Goal: Transaction & Acquisition: Purchase product/service

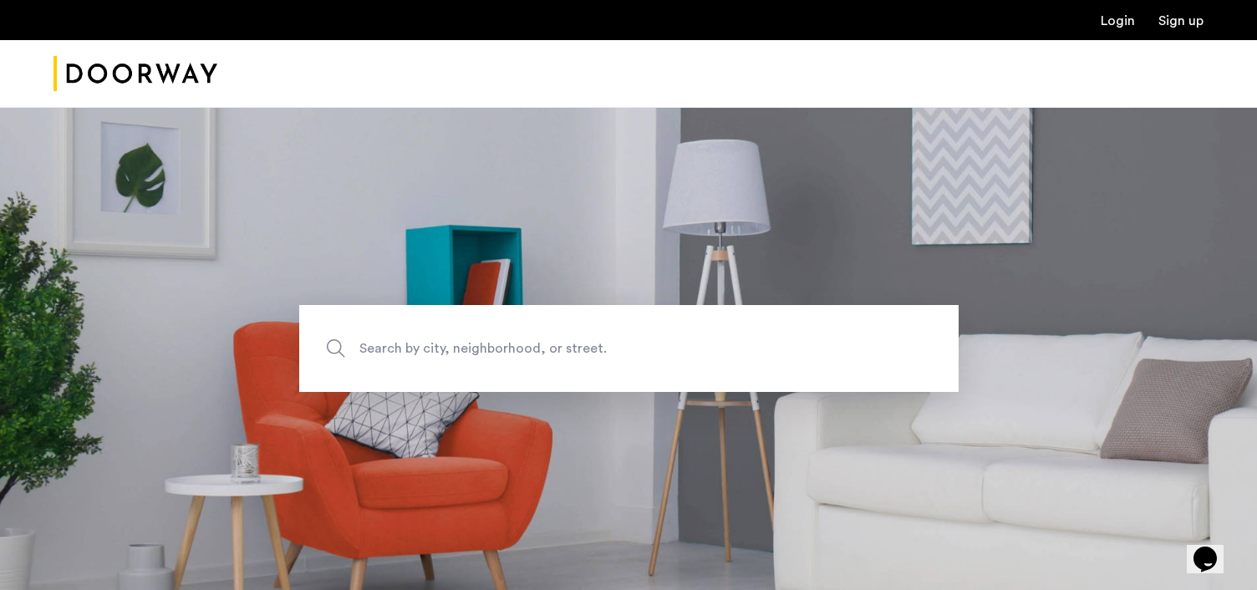
click at [1117, 24] on link "Login" at bounding box center [1118, 20] width 34 height 13
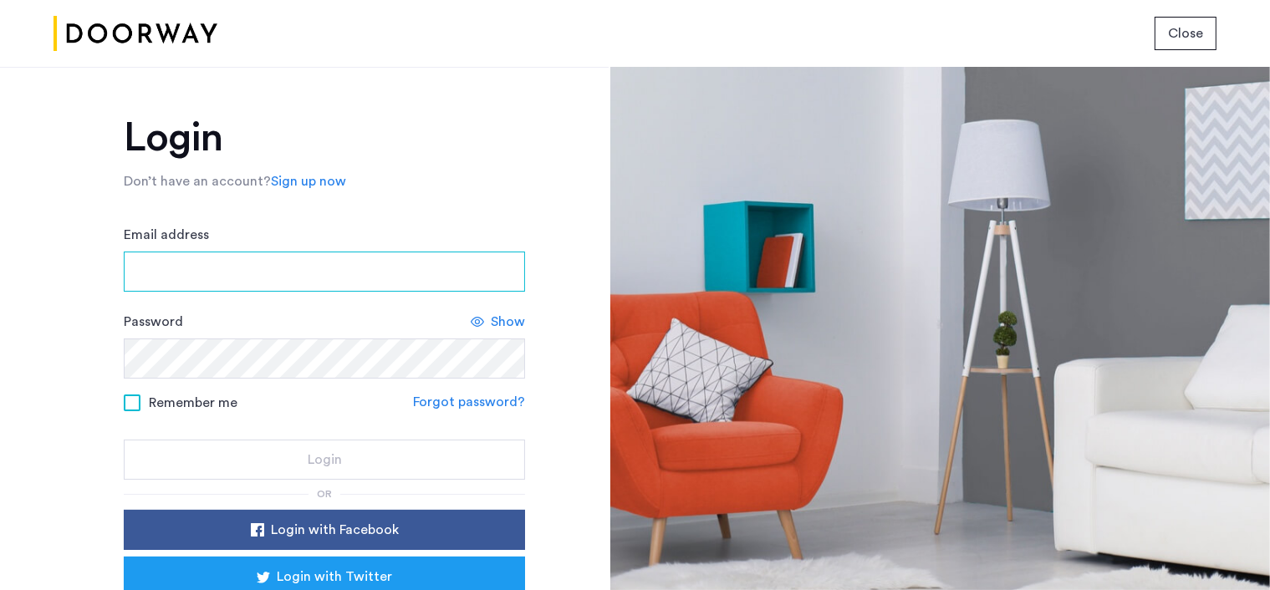
type input "**********"
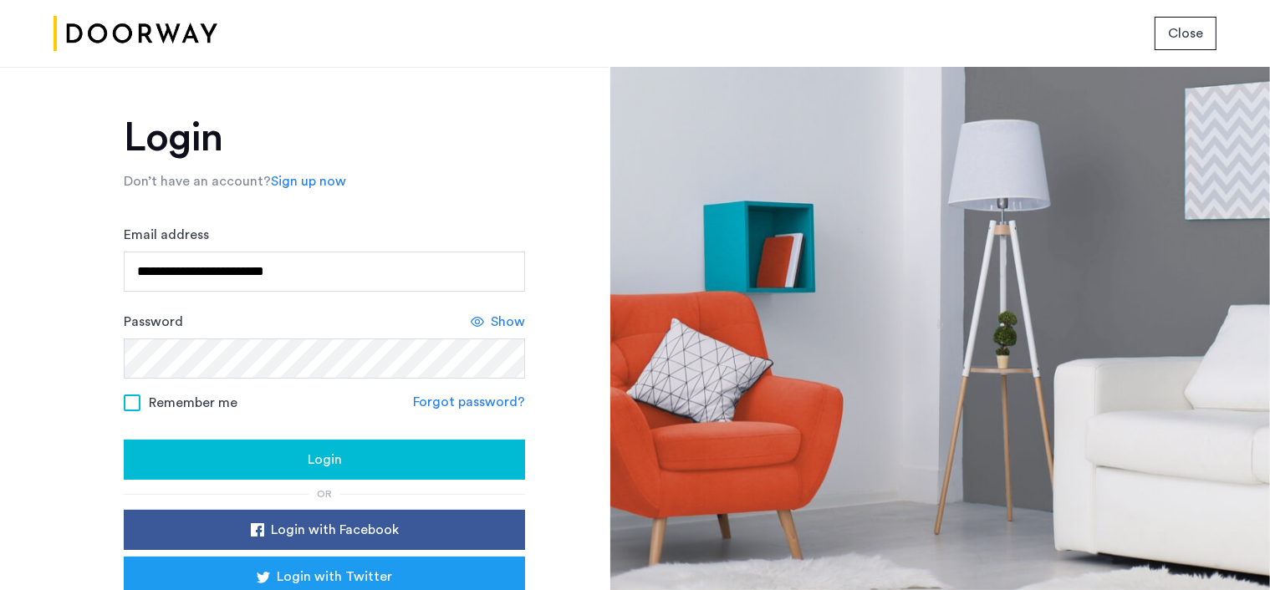
click at [178, 404] on span "Remember me" at bounding box center [193, 403] width 89 height 20
click at [237, 458] on div "Login" at bounding box center [324, 460] width 374 height 20
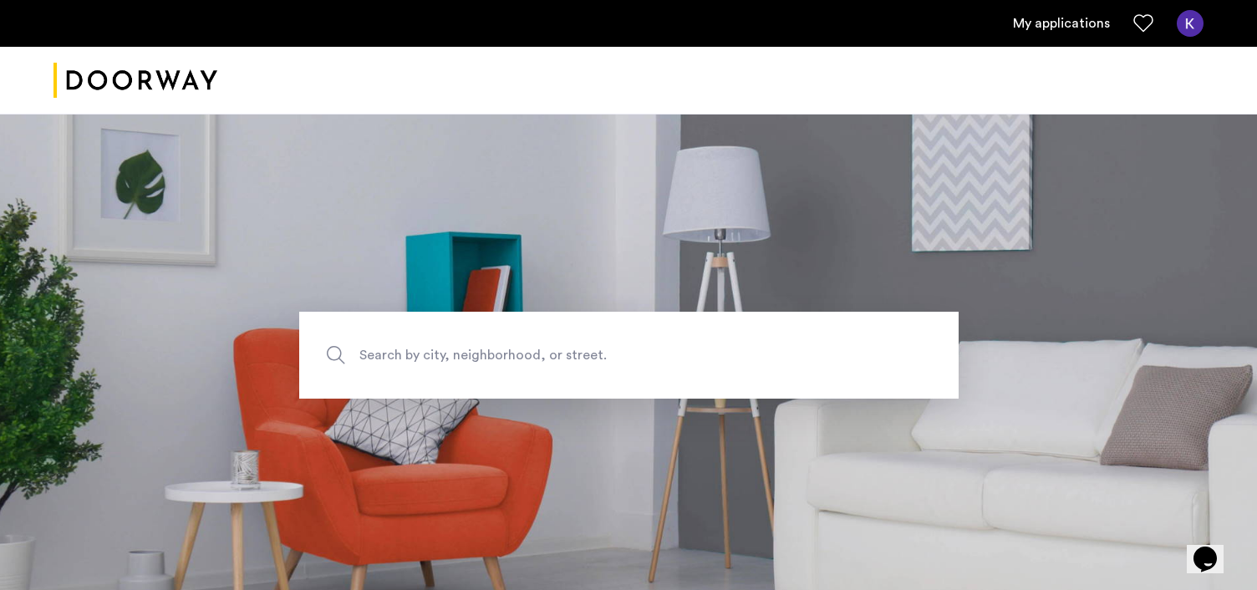
click at [1067, 18] on link "My applications" at bounding box center [1061, 23] width 97 height 20
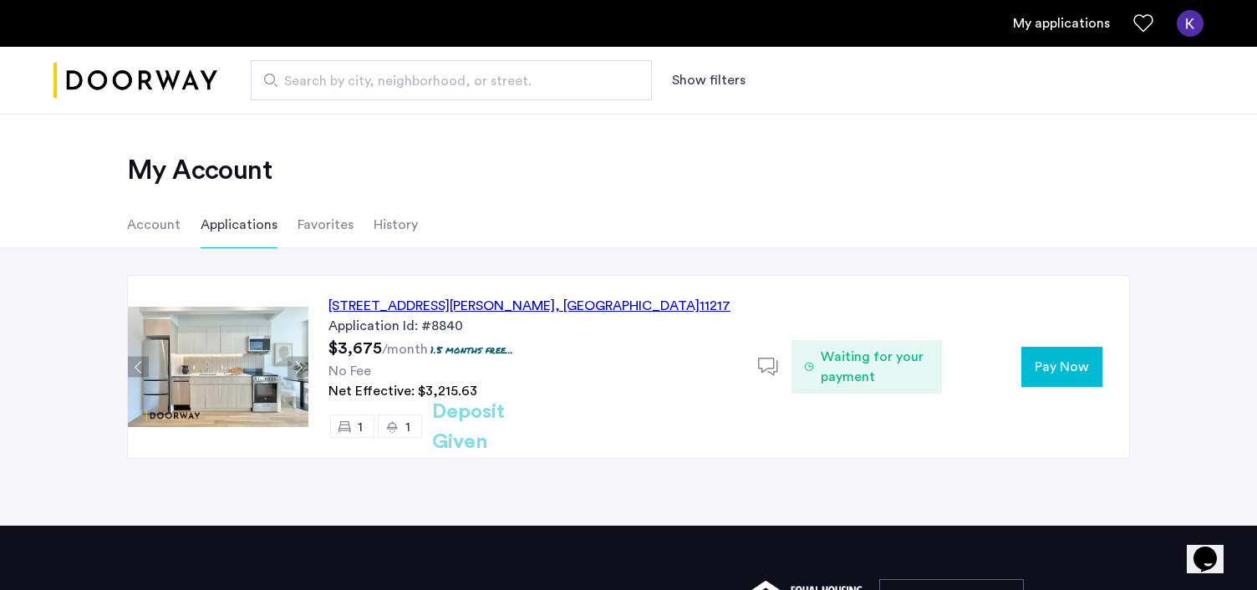
click at [1074, 365] on span "Pay Now" at bounding box center [1062, 367] width 54 height 20
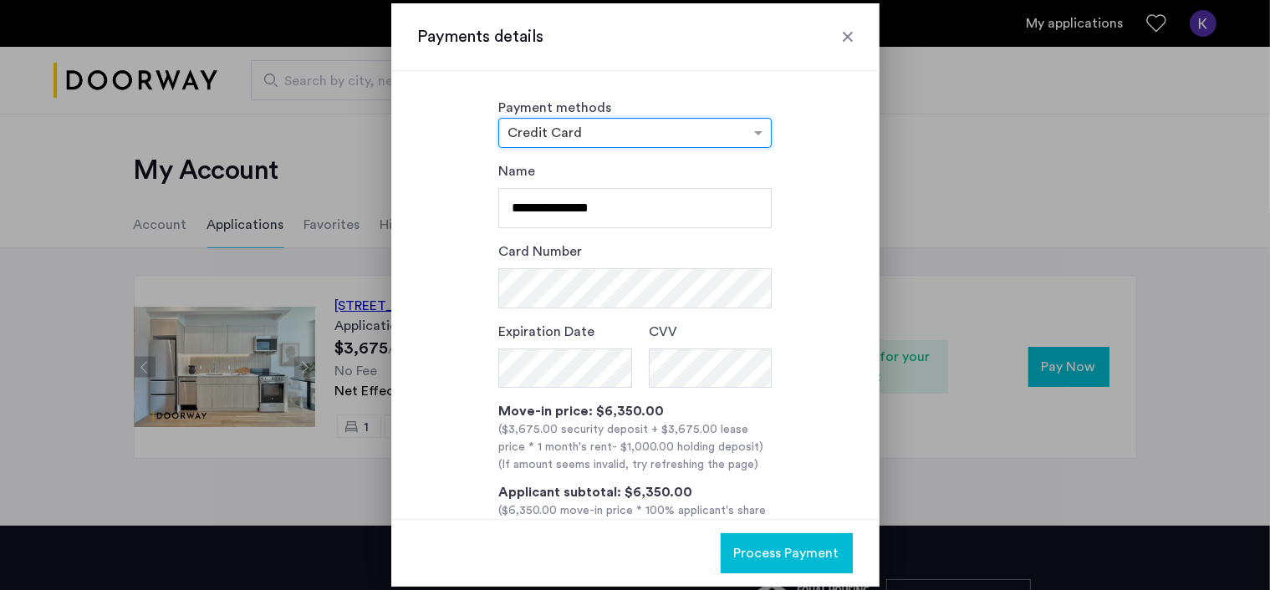
click at [659, 145] on div "× Credit Card" at bounding box center [634, 133] width 273 height 30
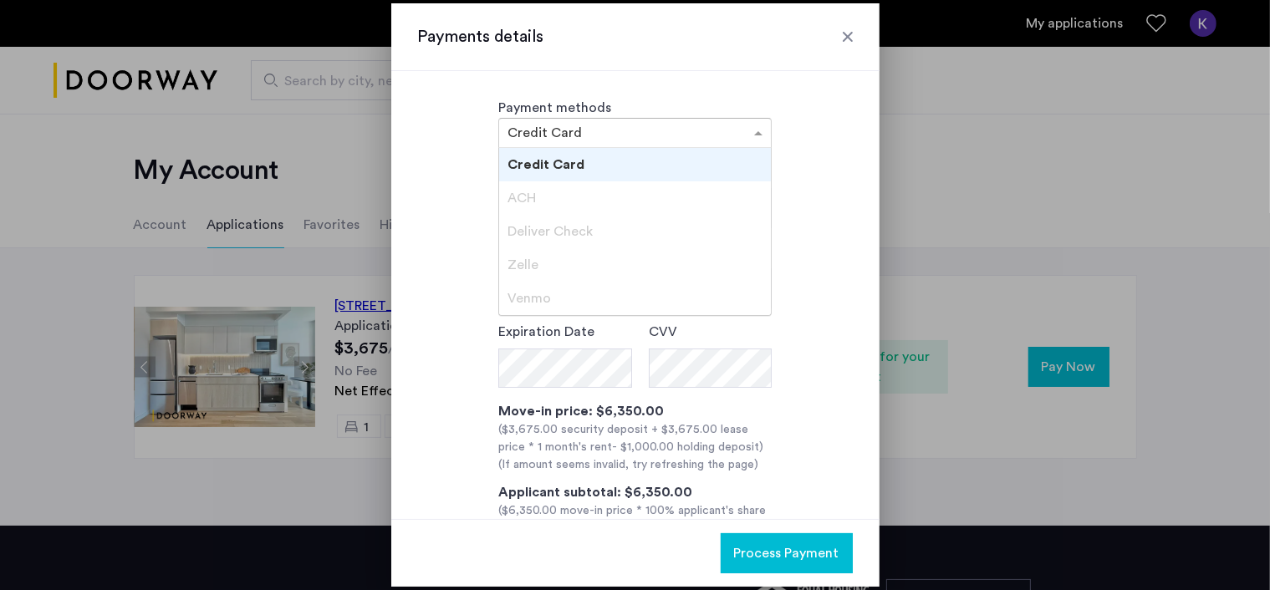
click at [622, 129] on input "text" at bounding box center [617, 135] width 221 height 12
click at [828, 232] on div "**********" at bounding box center [635, 372] width 435 height 422
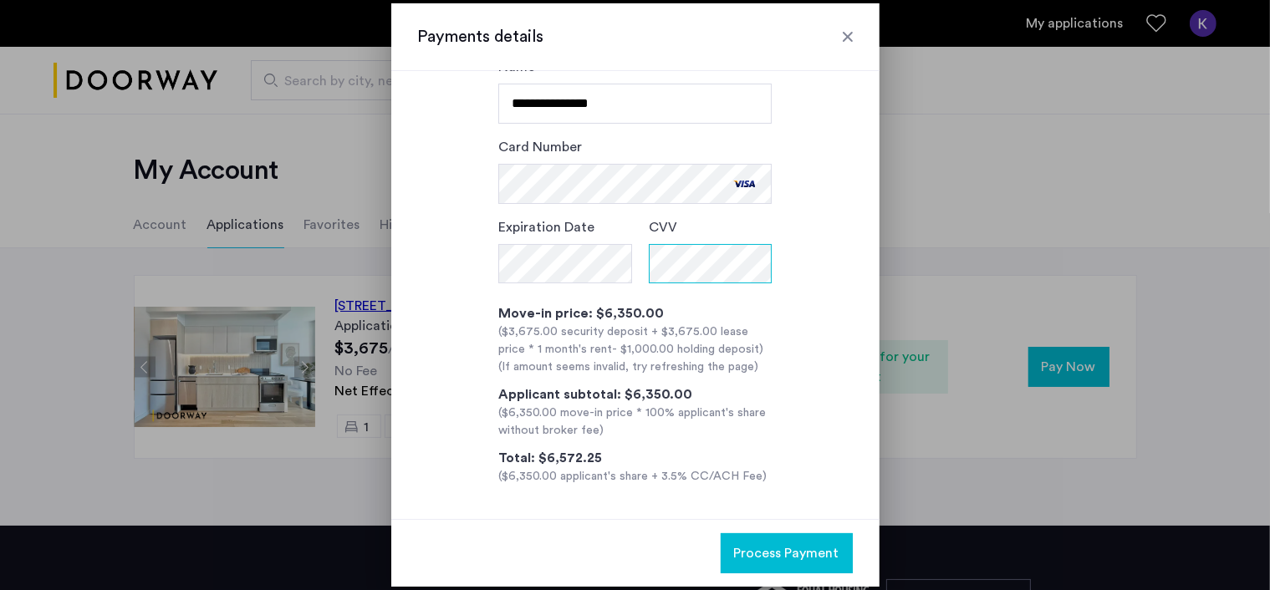
scroll to position [106, 0]
click at [795, 550] on span "Process Payment" at bounding box center [786, 553] width 105 height 20
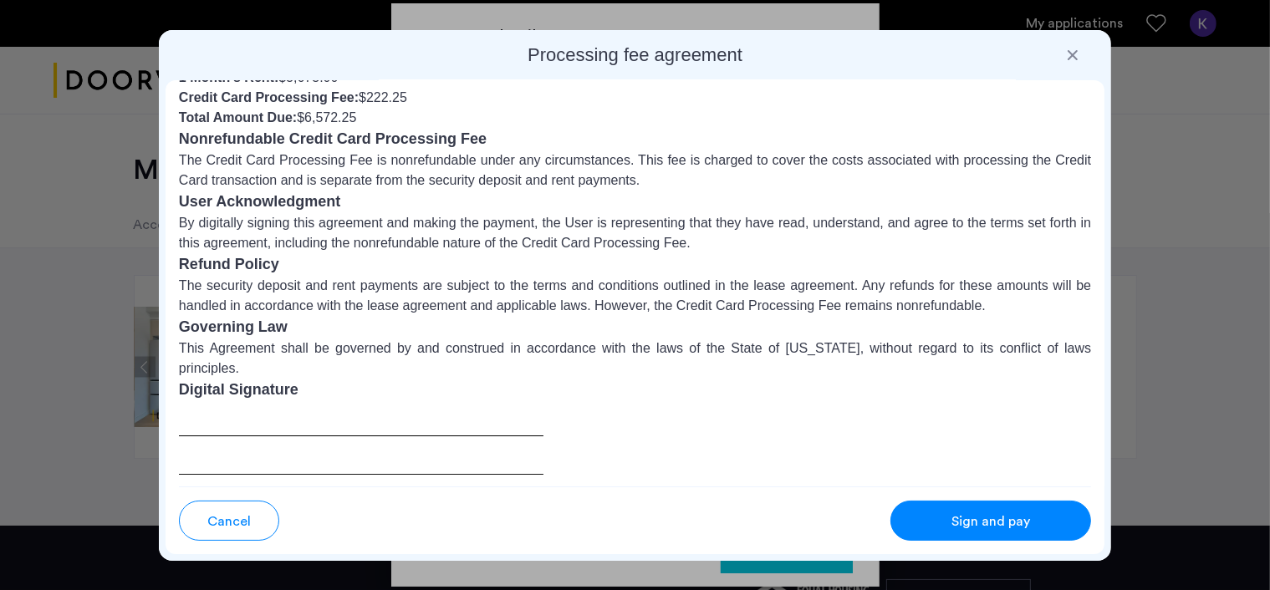
scroll to position [176, 0]
click at [936, 513] on div "Sign and pay" at bounding box center [990, 521] width 132 height 20
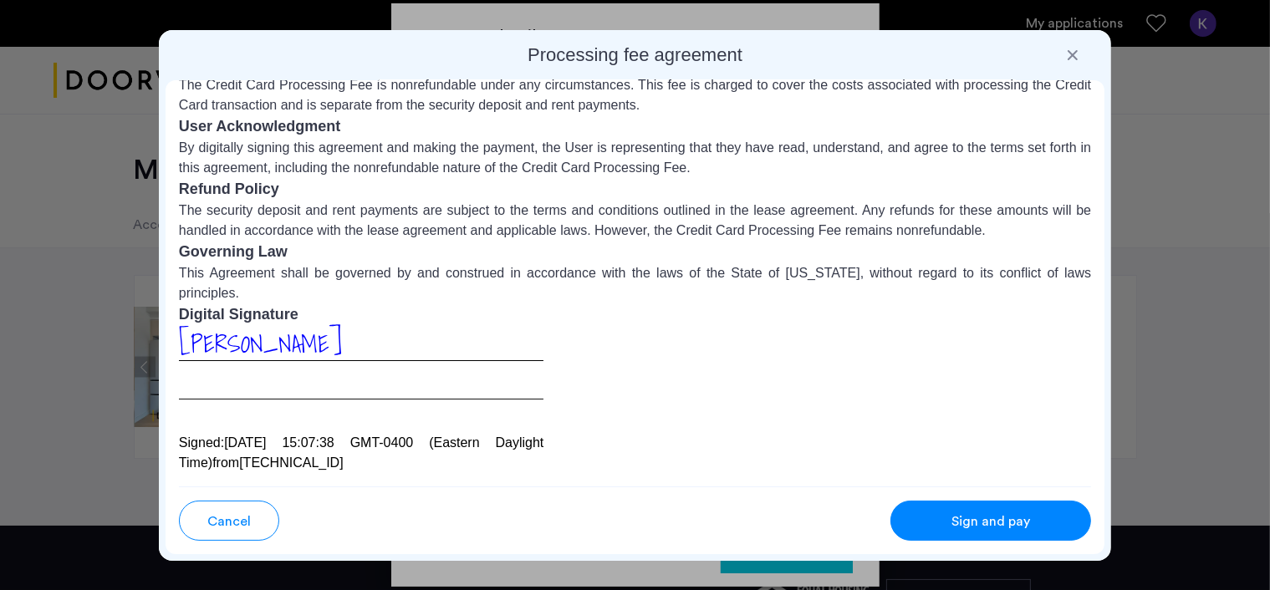
scroll to position [0, 0]
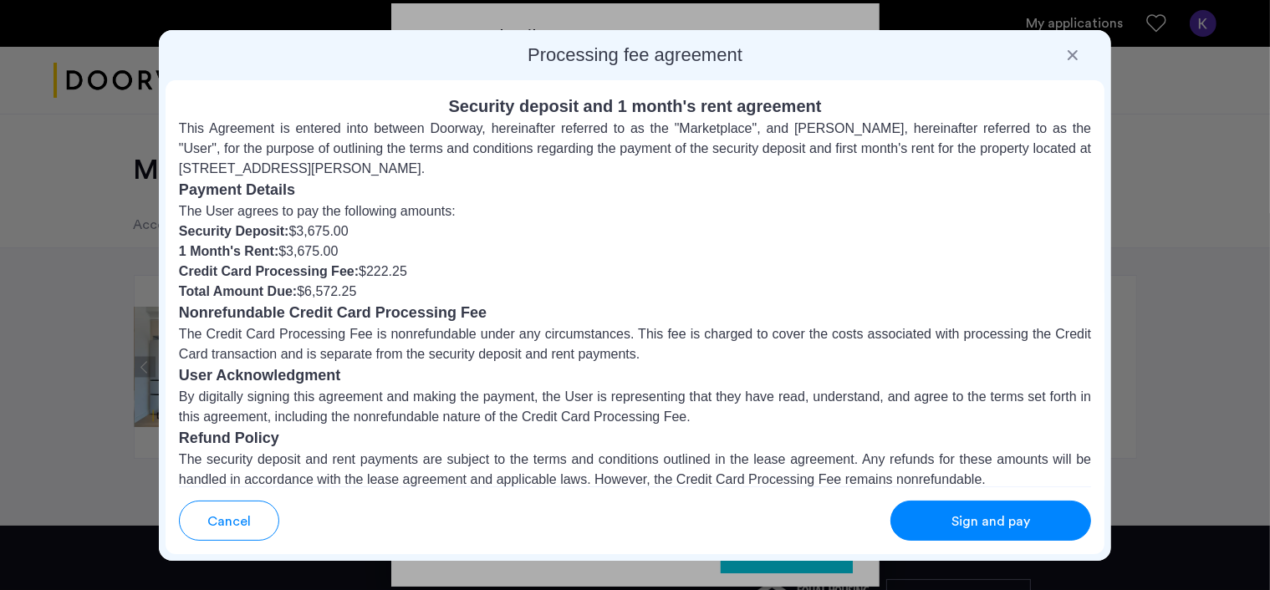
click at [1071, 51] on div at bounding box center [1072, 55] width 17 height 17
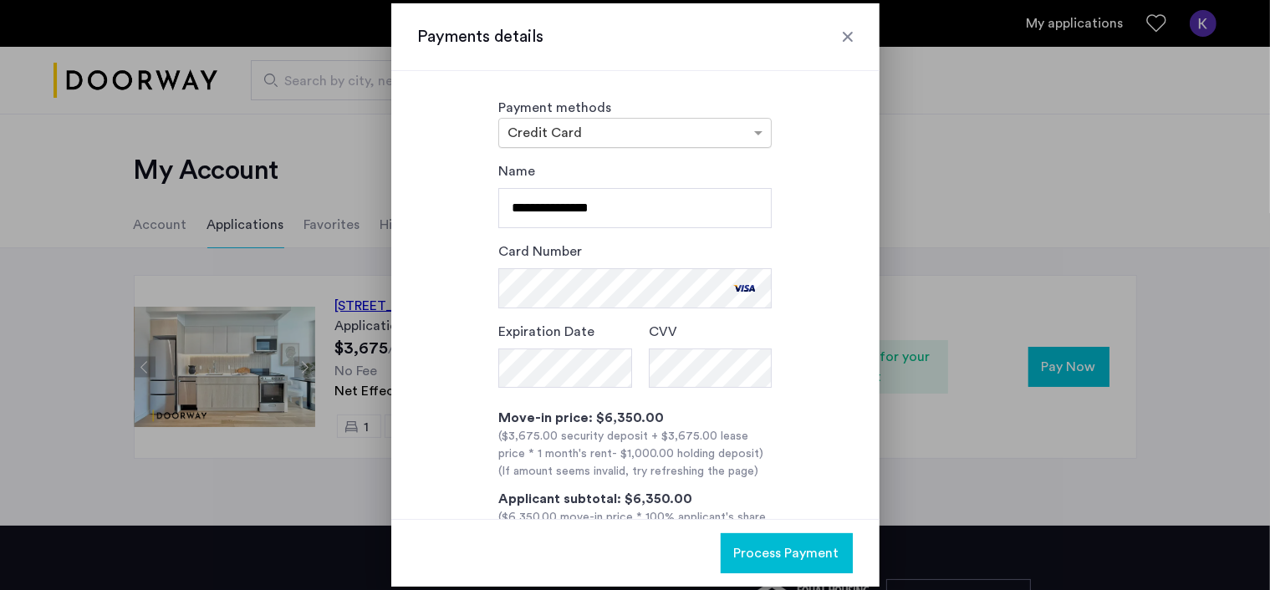
click at [706, 136] on input "text" at bounding box center [617, 135] width 221 height 12
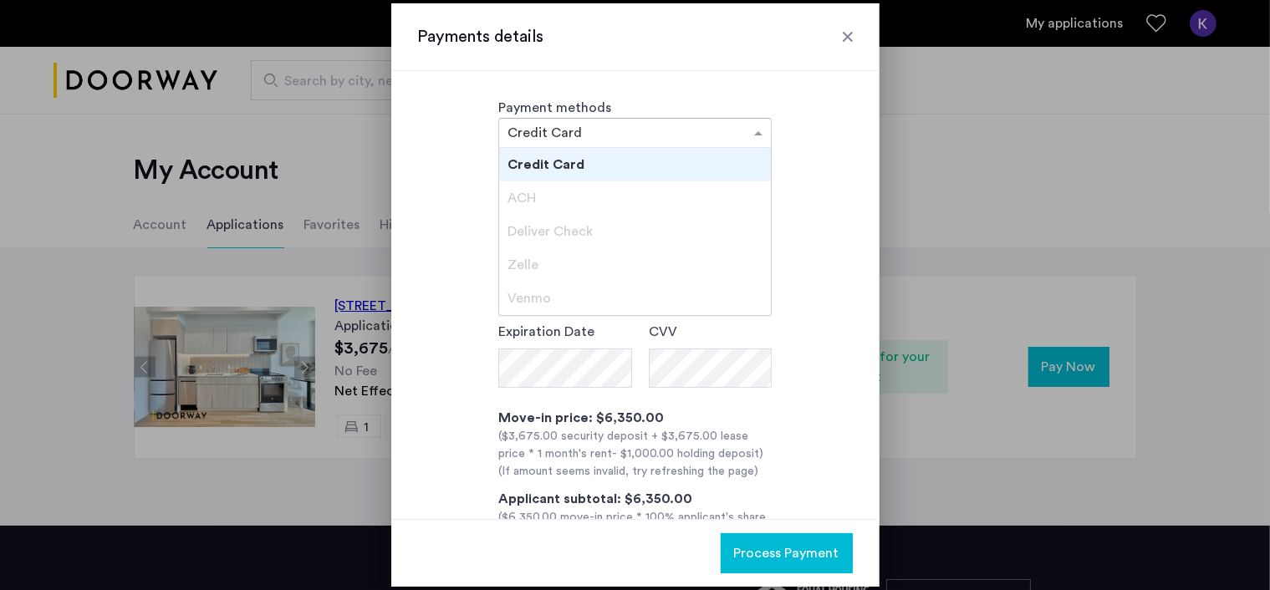
click at [577, 195] on div "ACH" at bounding box center [635, 197] width 272 height 33
click at [642, 131] on input "text" at bounding box center [617, 135] width 221 height 12
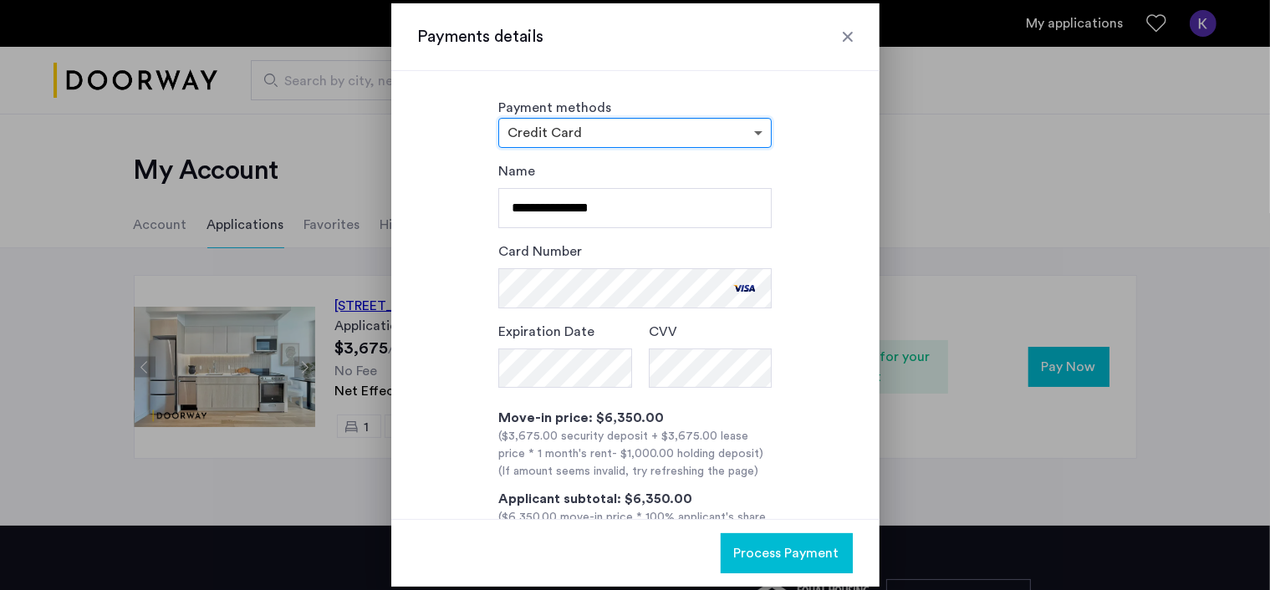
click at [760, 131] on span at bounding box center [760, 133] width 21 height 20
click at [808, 548] on span "Process Payment" at bounding box center [786, 553] width 105 height 20
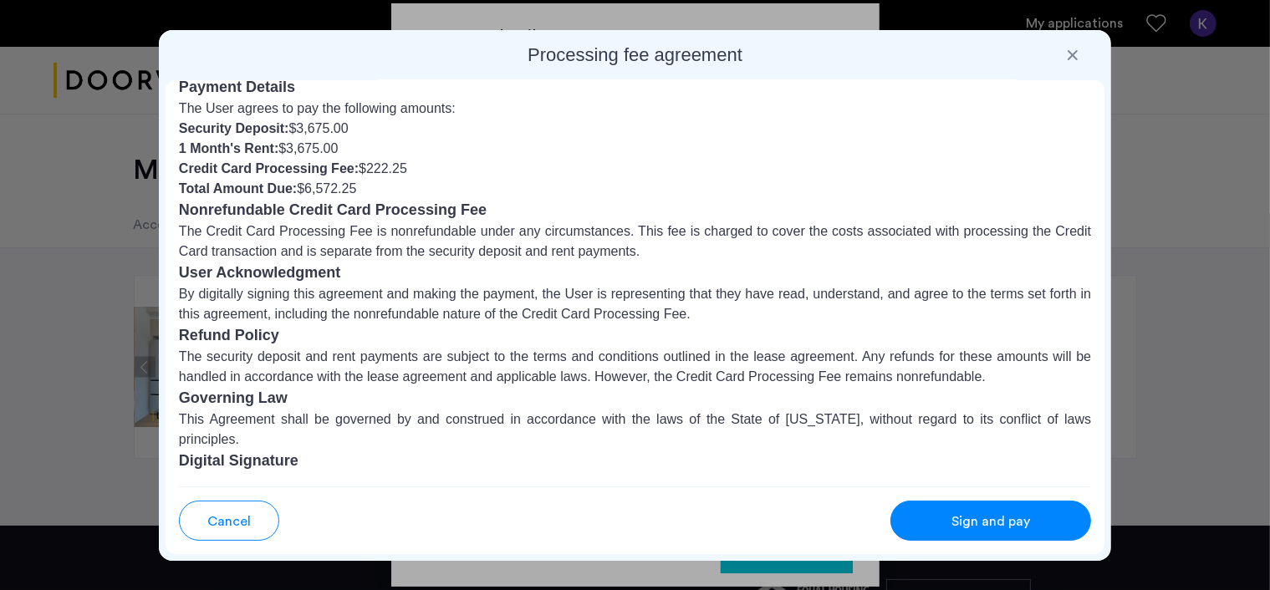
scroll to position [176, 0]
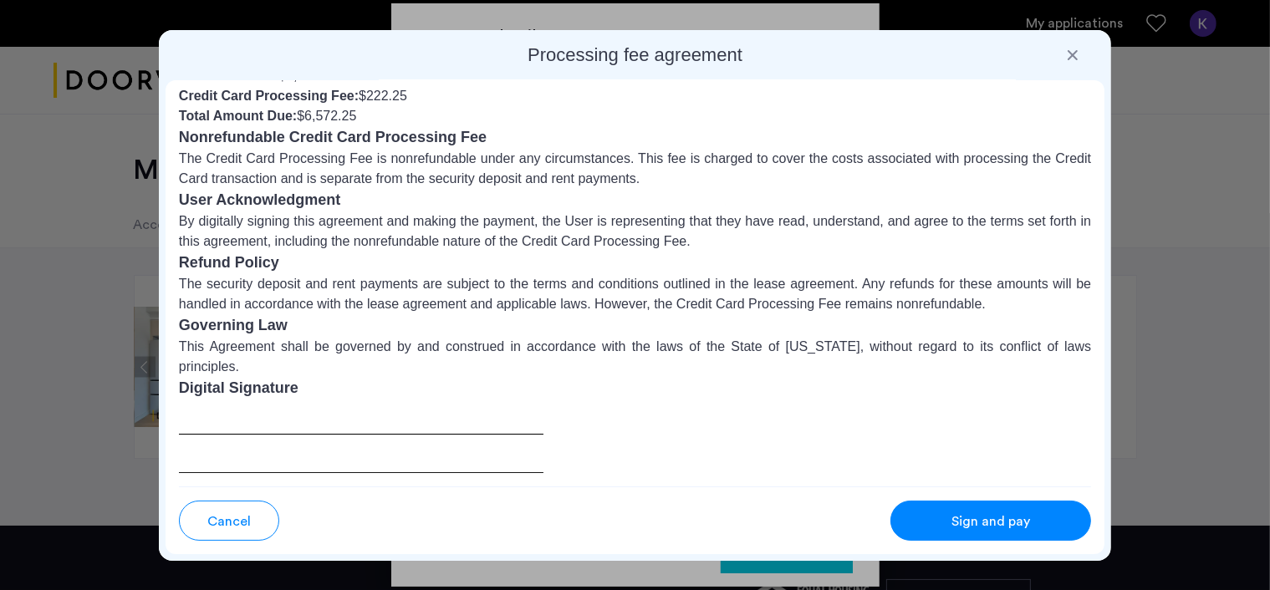
click at [960, 516] on span "Sign and pay" at bounding box center [990, 521] width 79 height 20
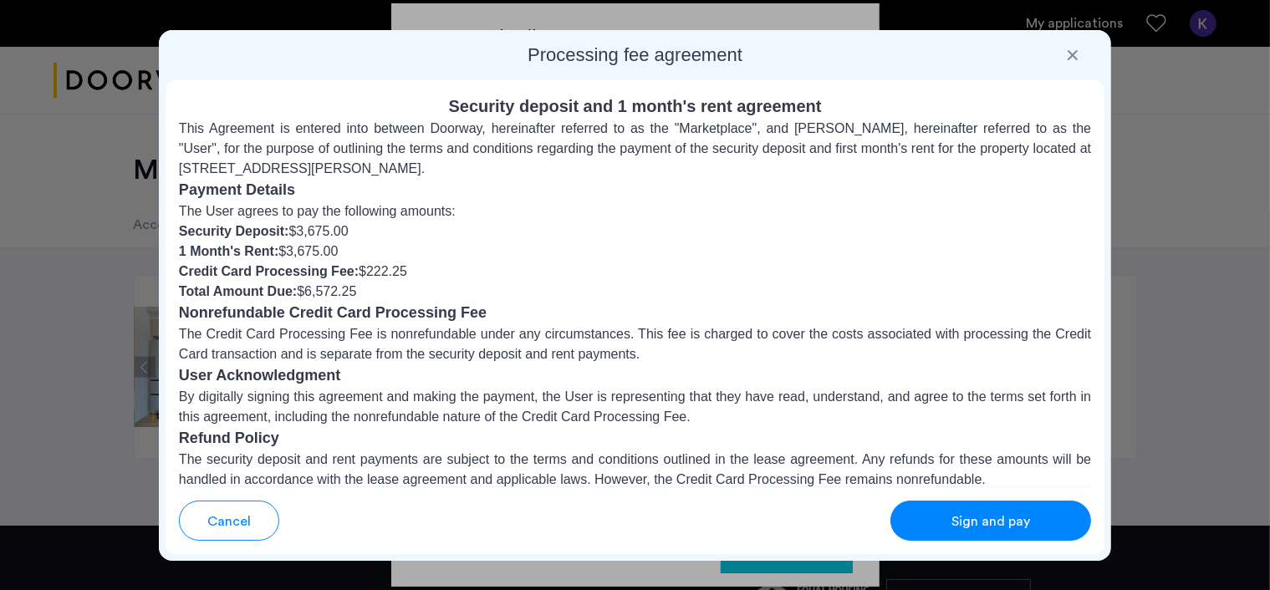
scroll to position [249, 0]
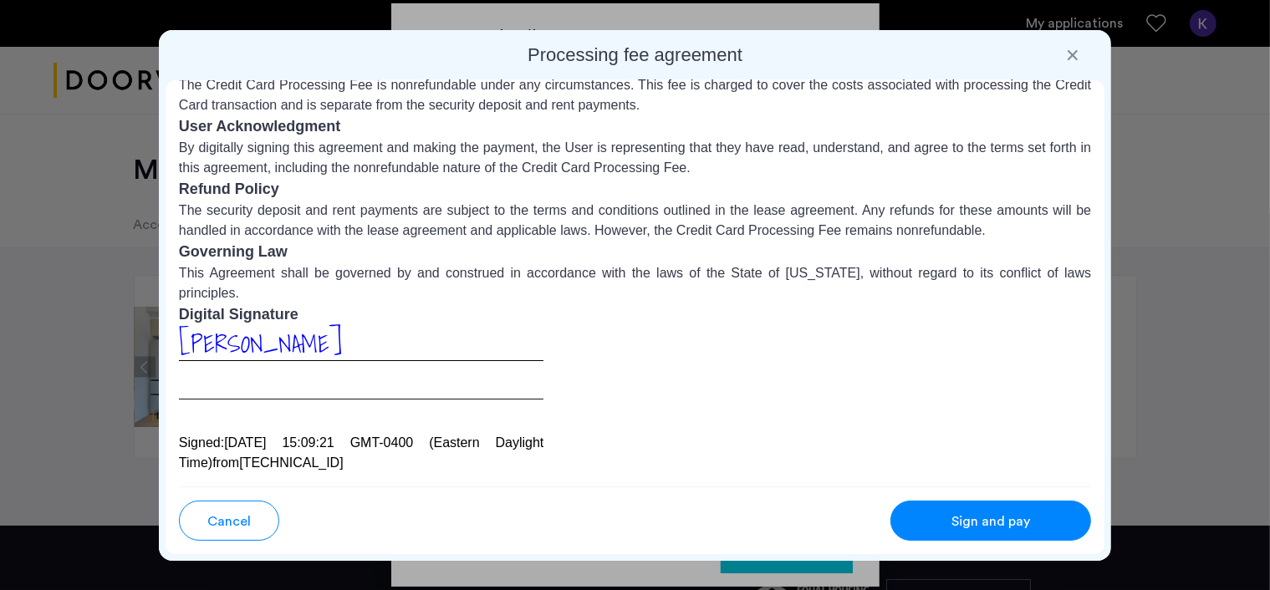
click at [1066, 52] on div at bounding box center [1072, 55] width 17 height 17
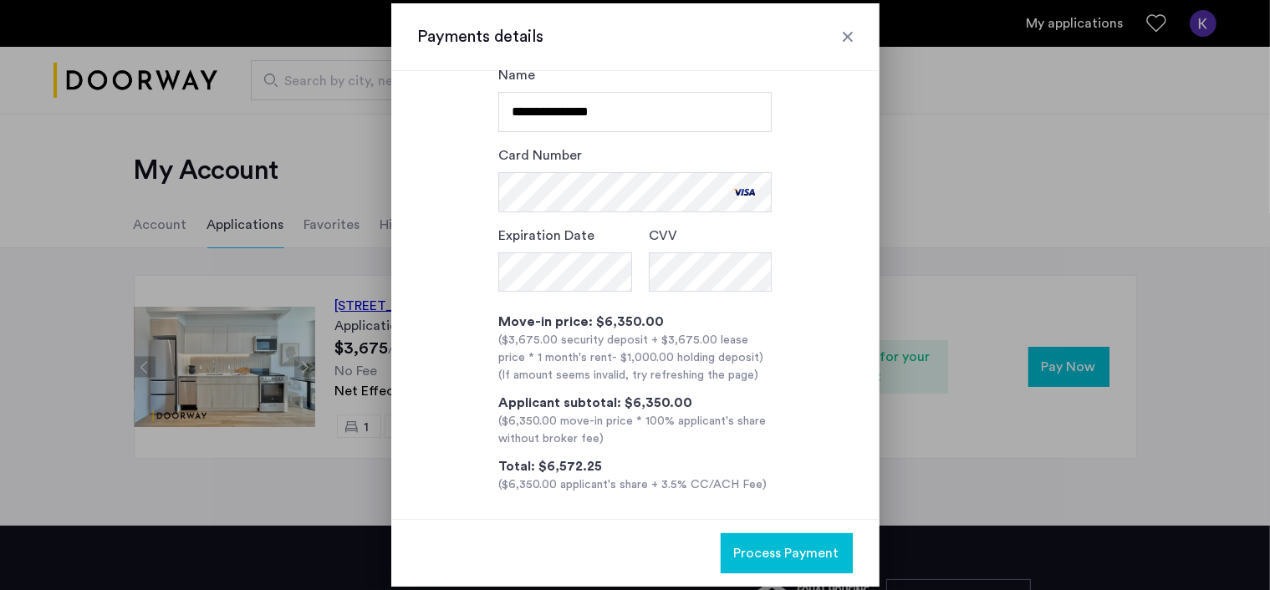
scroll to position [106, 0]
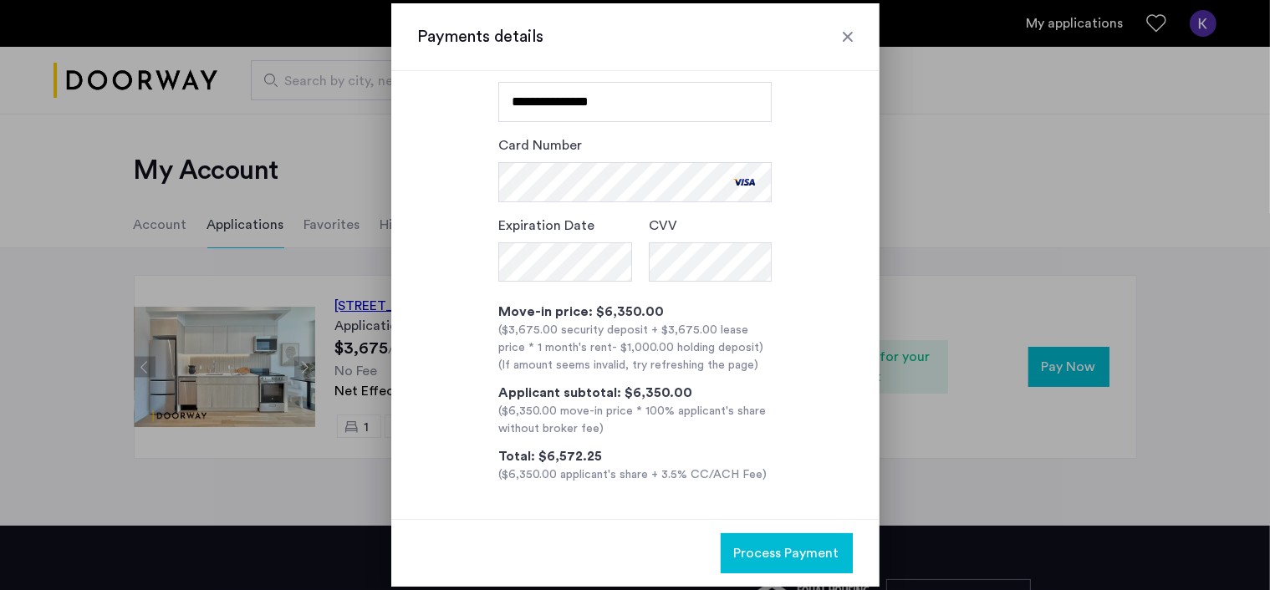
click at [788, 548] on span "Process Payment" at bounding box center [786, 553] width 105 height 20
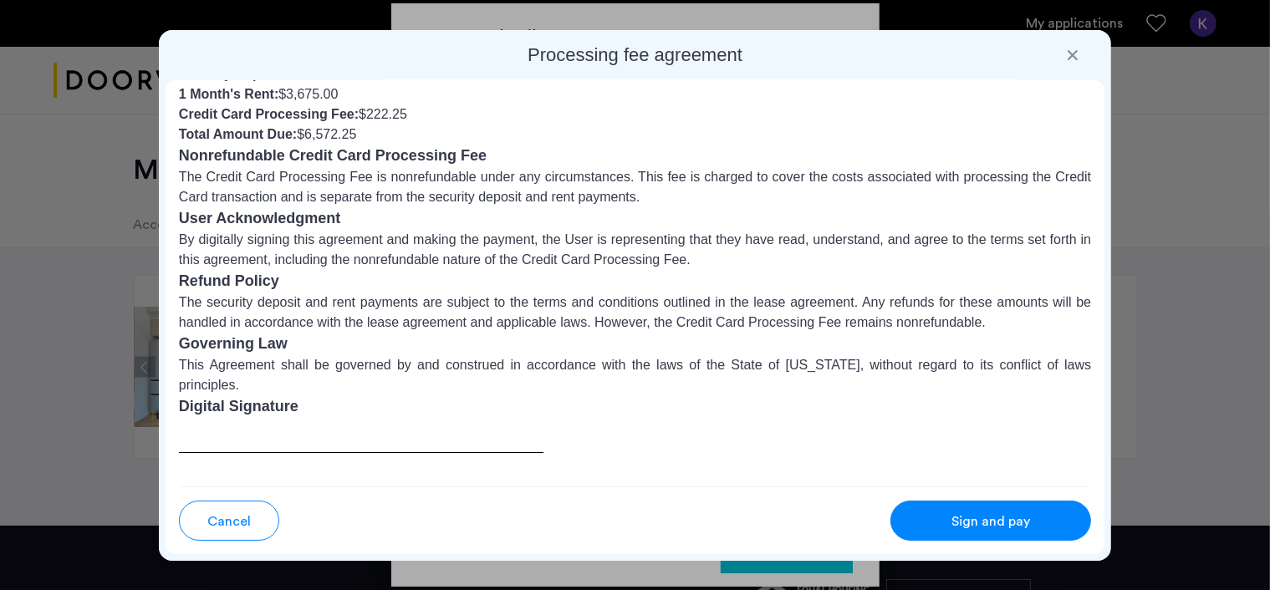
scroll to position [176, 0]
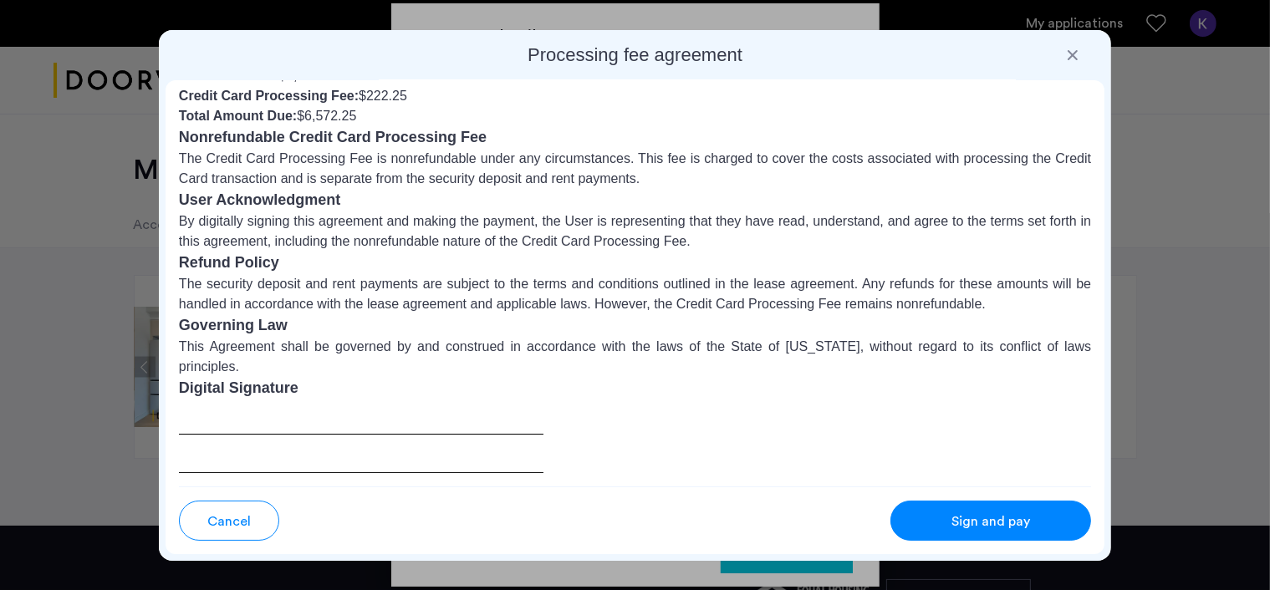
click at [961, 522] on span "Sign and pay" at bounding box center [990, 521] width 79 height 20
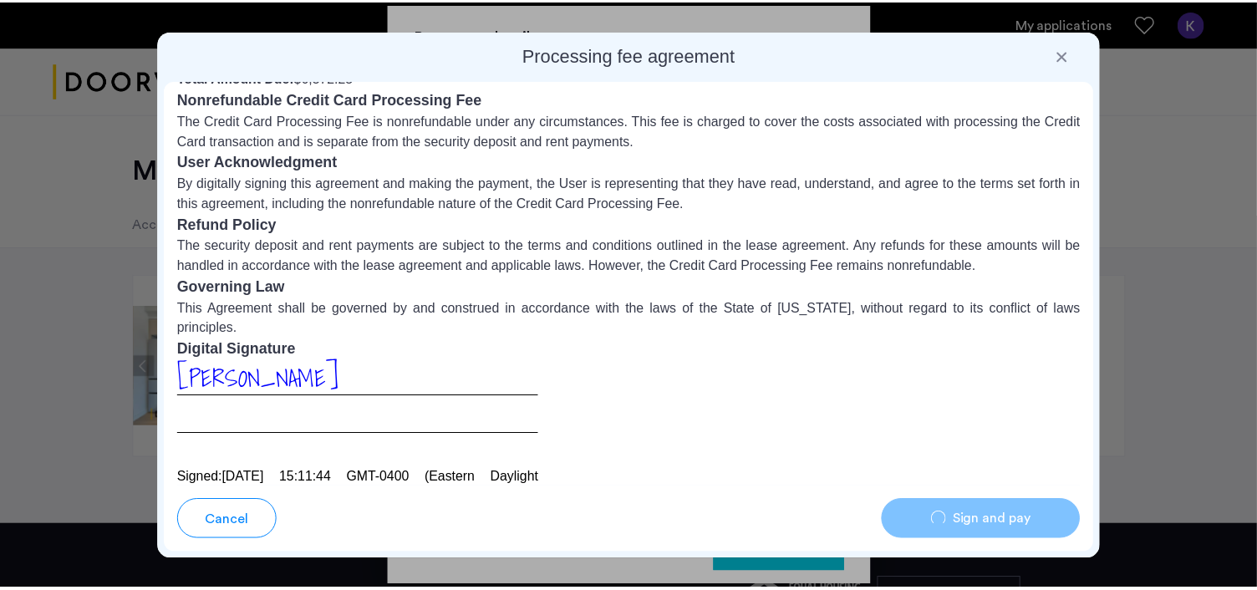
scroll to position [249, 0]
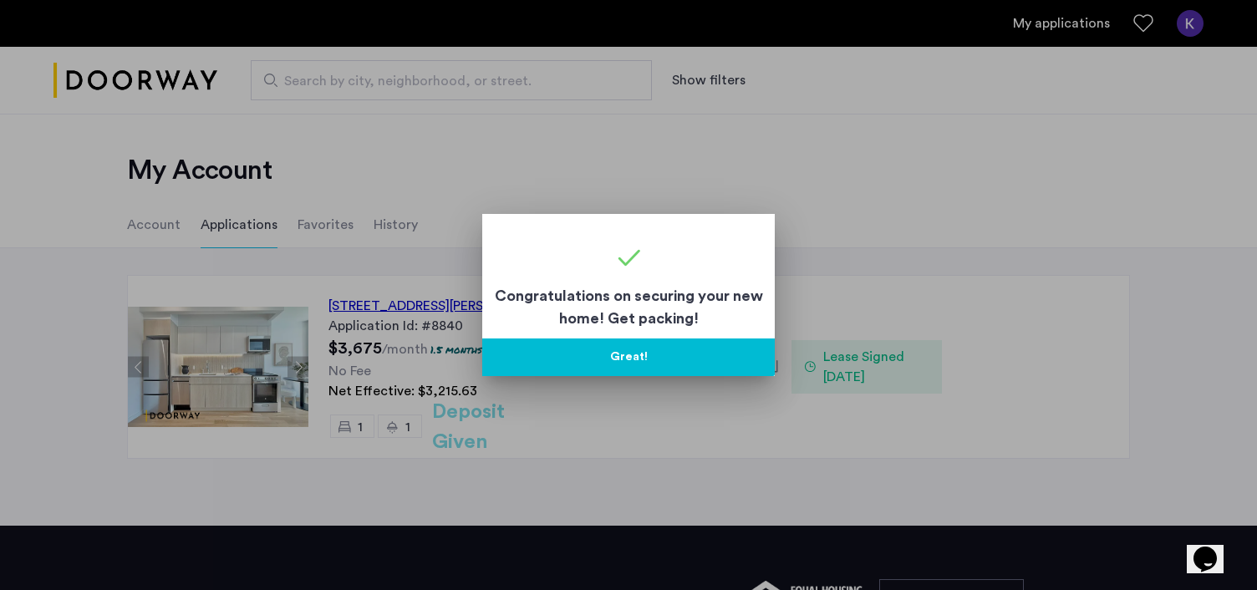
click at [648, 355] on button "Great!" at bounding box center [628, 357] width 293 height 38
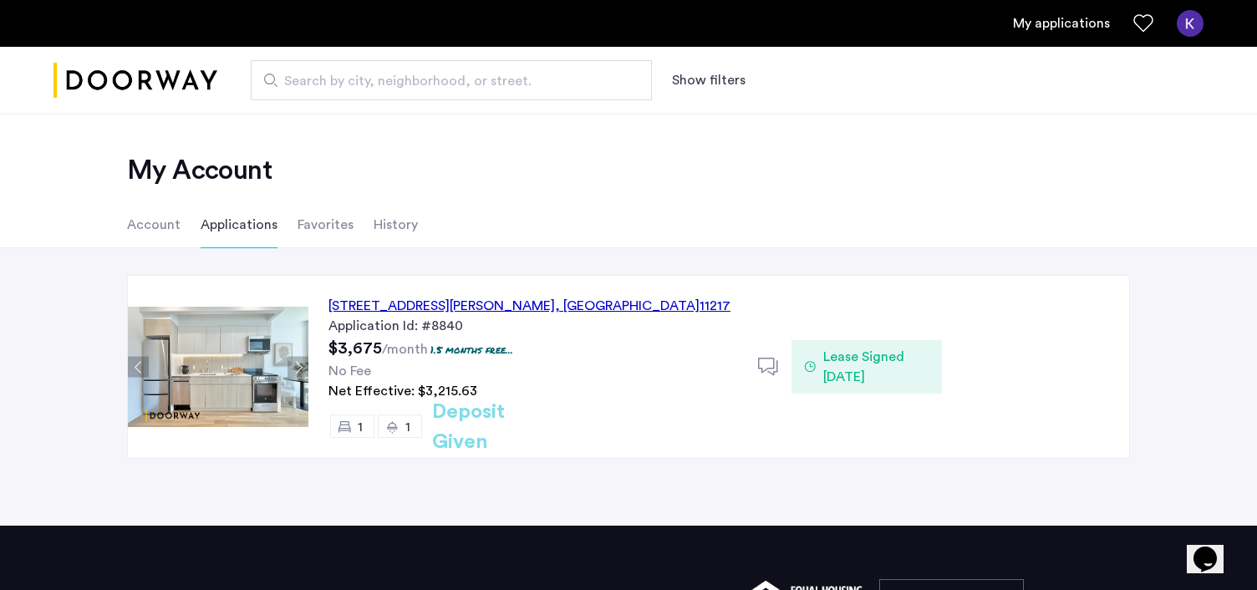
scroll to position [84, 0]
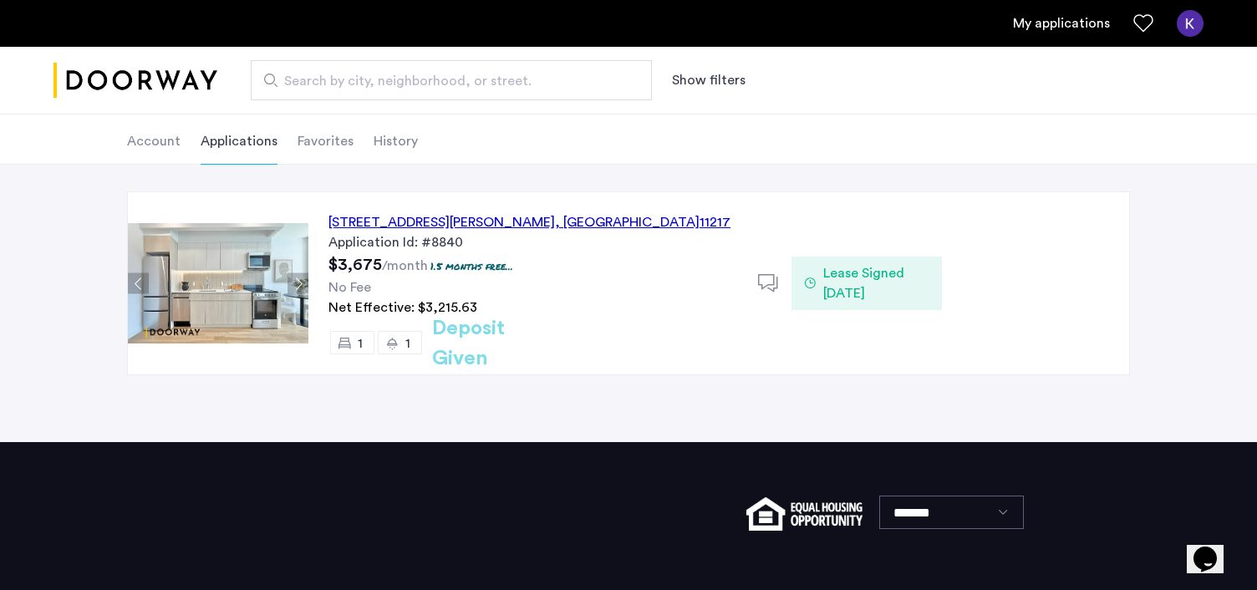
click at [237, 139] on li "Applications" at bounding box center [239, 141] width 77 height 47
